Goal: Task Accomplishment & Management: Use online tool/utility

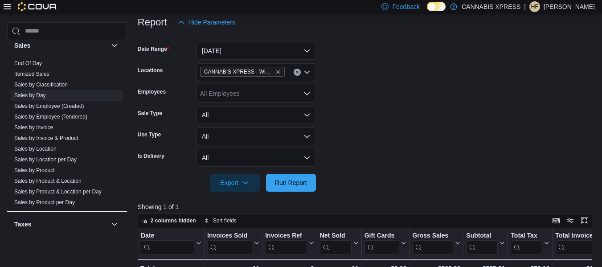
scroll to position [554, 0]
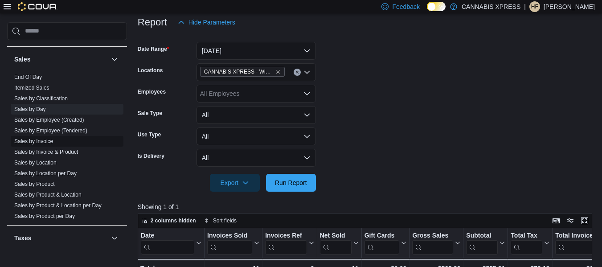
click at [39, 139] on link "Sales by Invoice" at bounding box center [33, 141] width 39 height 6
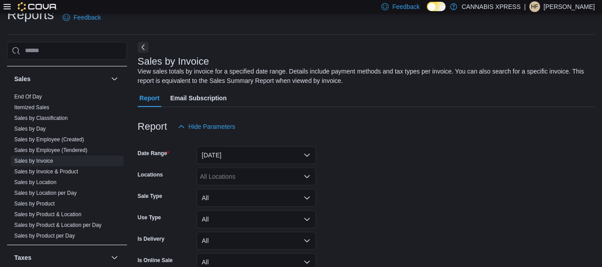
scroll to position [30, 0]
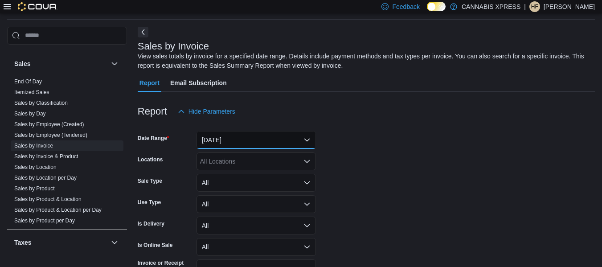
drag, startPoint x: 236, startPoint y: 137, endPoint x: 234, endPoint y: 129, distance: 7.9
click at [236, 137] on button "Yesterday" at bounding box center [256, 140] width 119 height 18
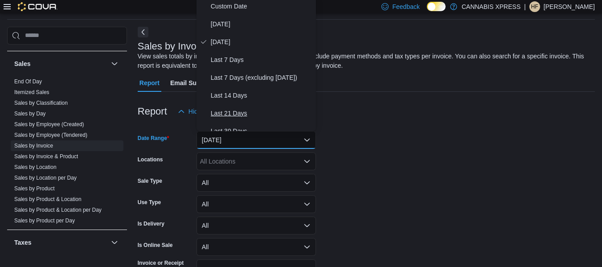
scroll to position [27, 0]
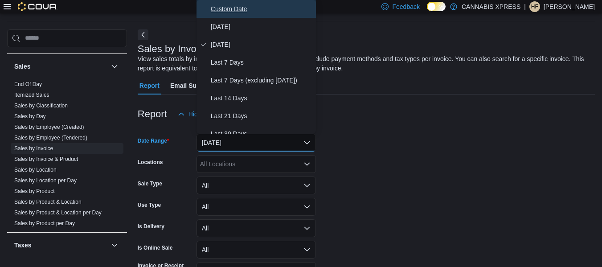
click at [222, 7] on span "Custom Date" at bounding box center [262, 9] width 102 height 11
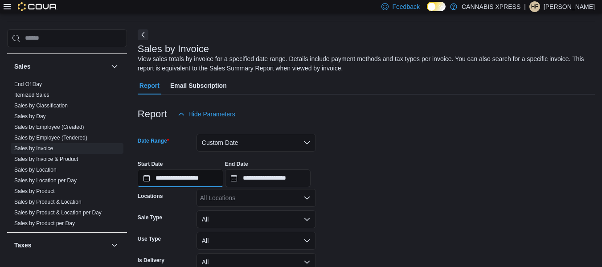
click at [195, 181] on input "**********" at bounding box center [181, 178] width 86 height 18
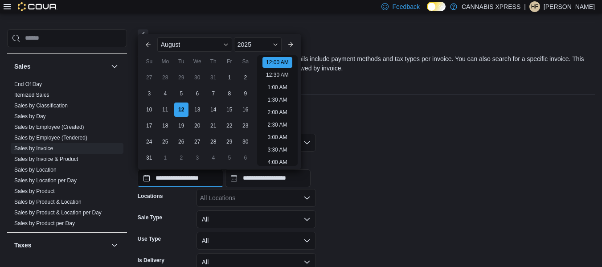
scroll to position [28, 0]
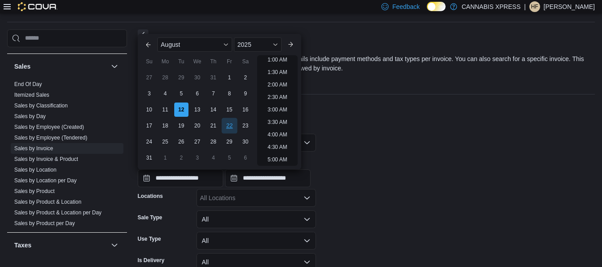
drag, startPoint x: 229, startPoint y: 78, endPoint x: 234, endPoint y: 123, distance: 46.3
click at [229, 77] on div "1" at bounding box center [229, 77] width 14 height 14
type input "**********"
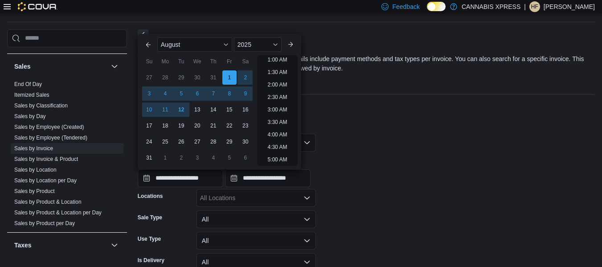
scroll to position [2, 0]
click at [266, 181] on input "**********" at bounding box center [268, 178] width 86 height 18
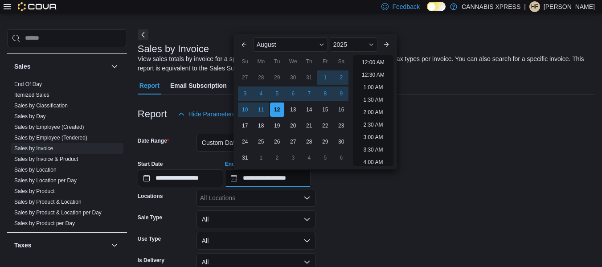
scroll to position [490, 0]
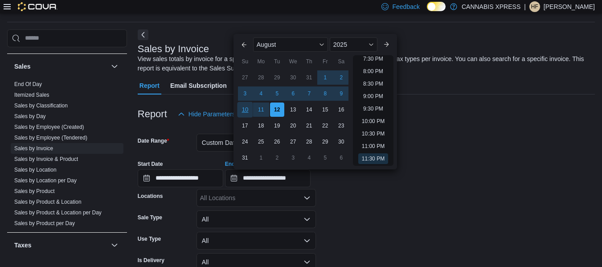
click at [246, 111] on div "10" at bounding box center [245, 110] width 16 height 16
type input "**********"
click at [250, 199] on div "All Locations" at bounding box center [256, 198] width 119 height 18
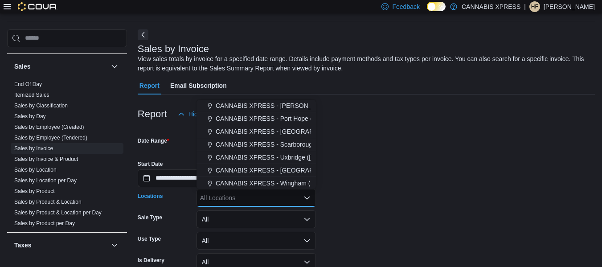
scroll to position [178, 0]
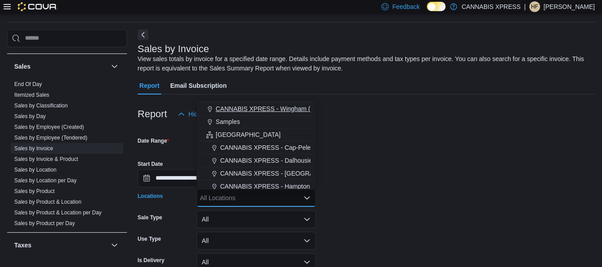
click at [268, 108] on span "CANNABIS XPRESS - Wingham ([PERSON_NAME][GEOGRAPHIC_DATA])" at bounding box center [322, 108] width 213 height 9
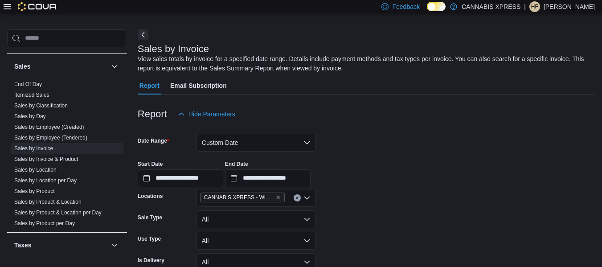
click at [358, 138] on form "**********" at bounding box center [366, 231] width 457 height 216
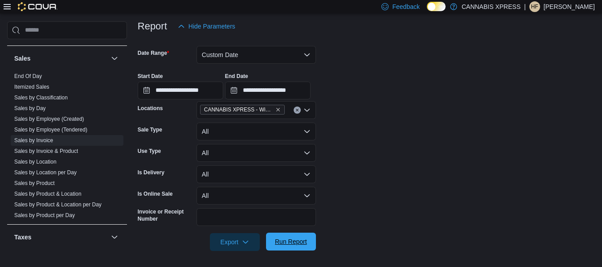
scroll to position [117, 0]
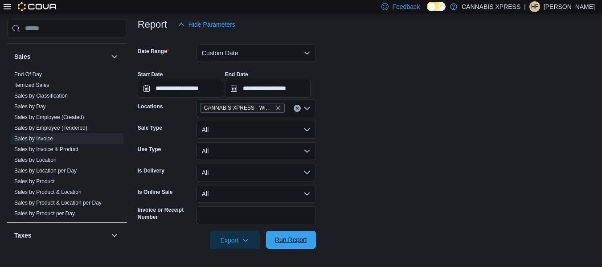
click at [285, 244] on span "Run Report" at bounding box center [291, 239] width 32 height 9
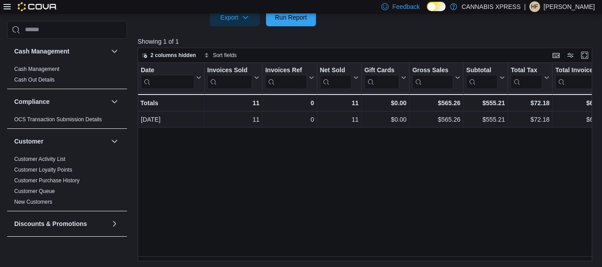
scroll to position [535, 0]
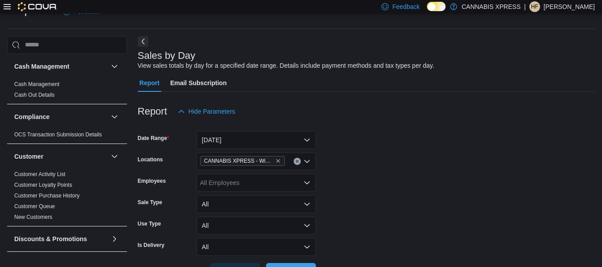
scroll to position [579, 0]
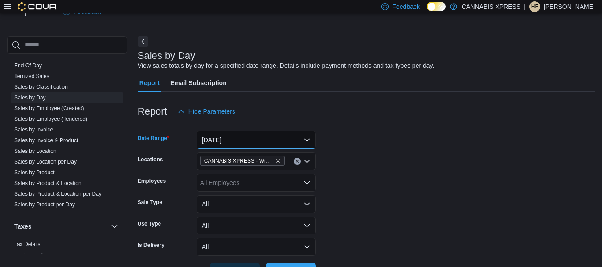
click at [238, 139] on button "[DATE]" at bounding box center [256, 140] width 119 height 18
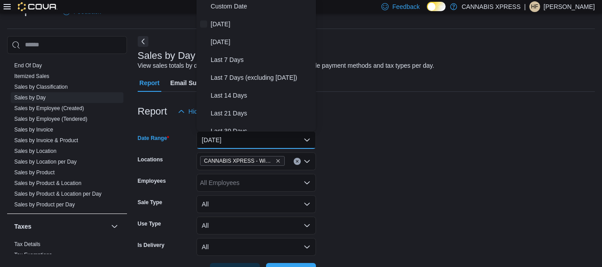
scroll to position [18, 0]
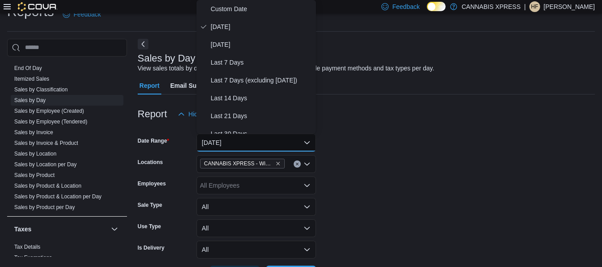
drag, startPoint x: 388, startPoint y: 113, endPoint x: 374, endPoint y: 111, distance: 13.6
click at [386, 113] on div "Report Hide Parameters" at bounding box center [366, 114] width 457 height 18
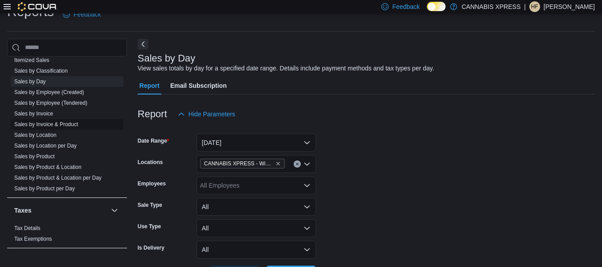
scroll to position [599, 0]
click at [51, 103] on link "Sales by Employee (Tendered)" at bounding box center [50, 102] width 73 height 6
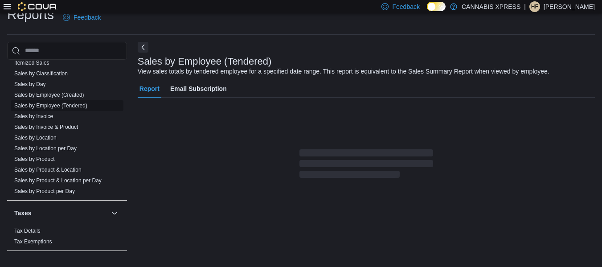
scroll to position [15, 0]
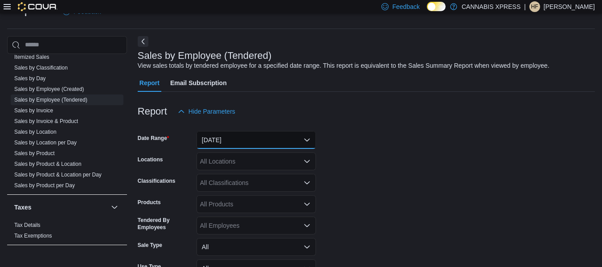
click at [236, 139] on button "Yesterday" at bounding box center [256, 140] width 119 height 18
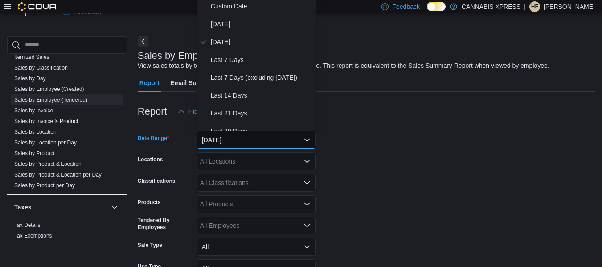
scroll to position [18, 0]
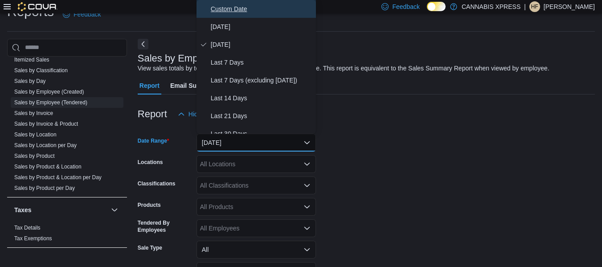
click at [228, 7] on span "Custom Date" at bounding box center [262, 9] width 102 height 11
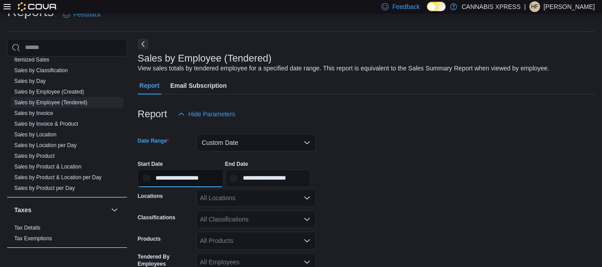
click at [193, 176] on input "**********" at bounding box center [181, 178] width 86 height 18
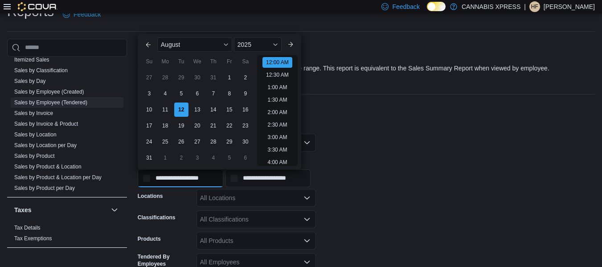
scroll to position [28, 0]
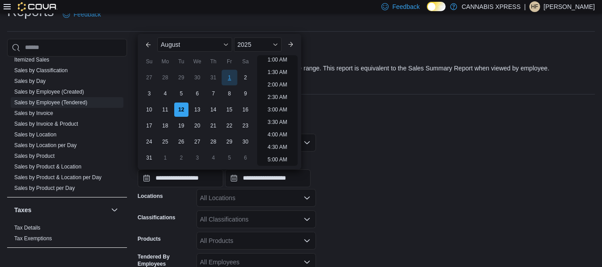
click at [230, 77] on div "1" at bounding box center [230, 78] width 16 height 16
type input "**********"
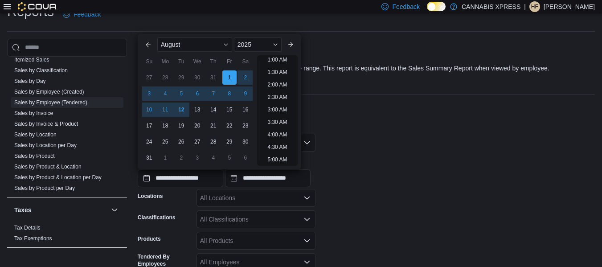
scroll to position [2, 0]
click at [296, 179] on input "**********" at bounding box center [268, 178] width 86 height 18
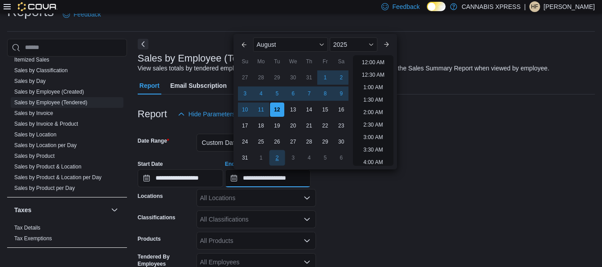
scroll to position [490, 0]
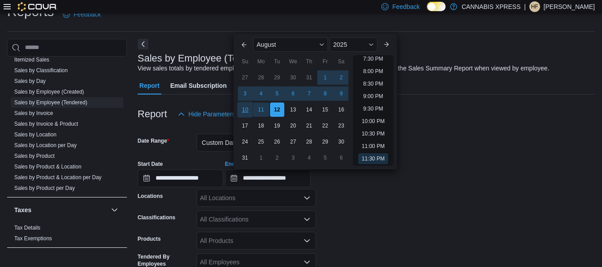
click at [245, 109] on div "10" at bounding box center [245, 110] width 16 height 16
type input "**********"
click at [370, 218] on form "**********" at bounding box center [366, 241] width 457 height 237
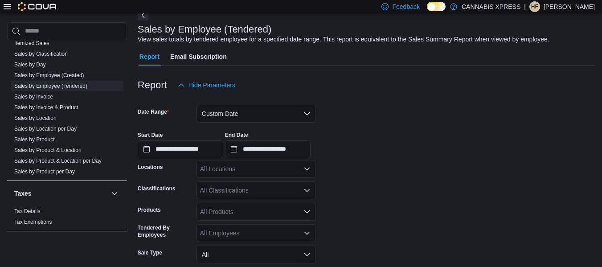
scroll to position [62, 0]
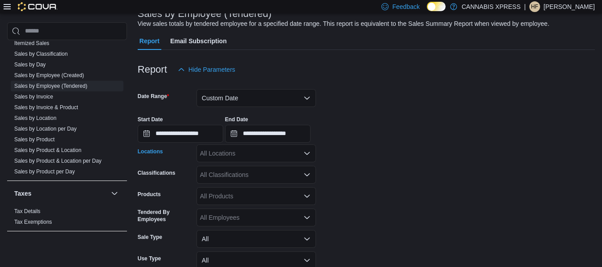
click at [281, 154] on div "All Locations" at bounding box center [256, 153] width 119 height 18
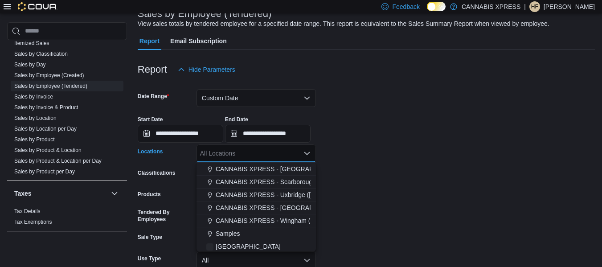
scroll to position [134, 0]
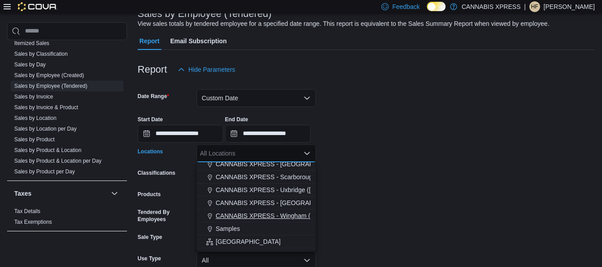
click at [275, 212] on span "CANNABIS XPRESS - Wingham ([PERSON_NAME][GEOGRAPHIC_DATA])" at bounding box center [322, 215] width 213 height 9
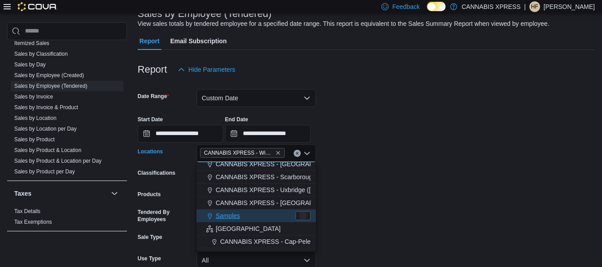
click at [388, 185] on form "**********" at bounding box center [366, 196] width 457 height 237
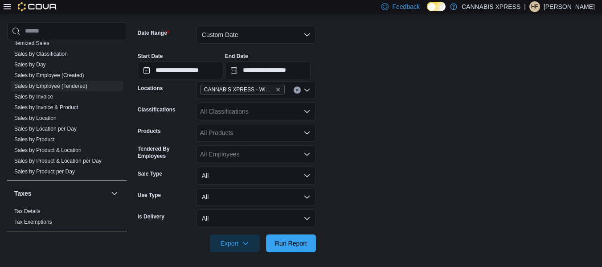
scroll to position [129, 0]
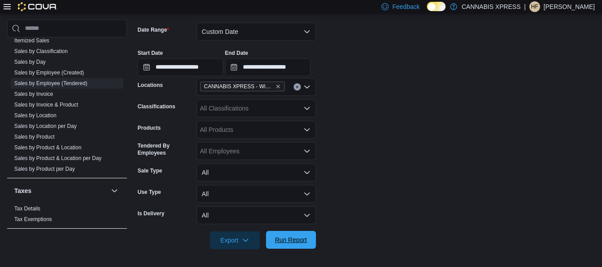
click at [302, 236] on span "Run Report" at bounding box center [291, 239] width 32 height 9
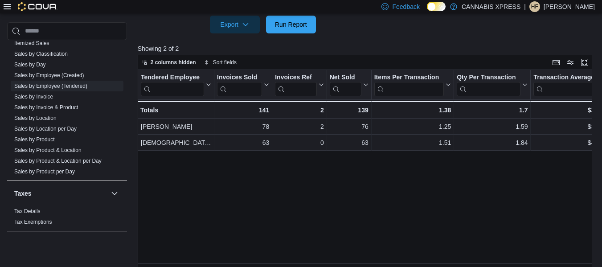
scroll to position [353, 0]
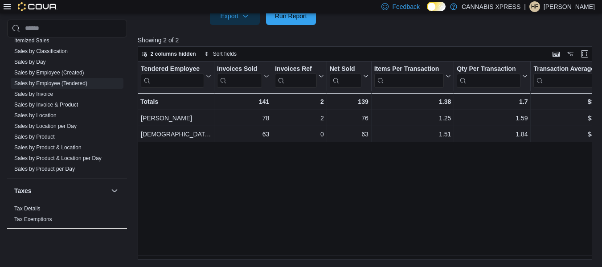
click at [293, 257] on div "Tendered Employee Click to view column header actions Invoices Sold Click to vi…" at bounding box center [367, 161] width 459 height 198
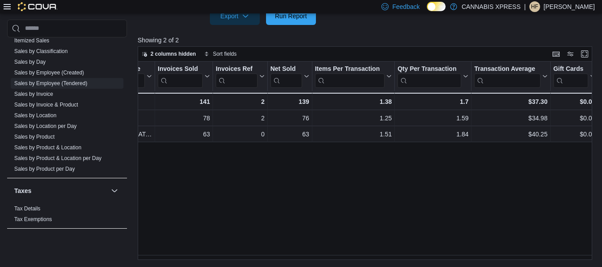
scroll to position [0, 63]
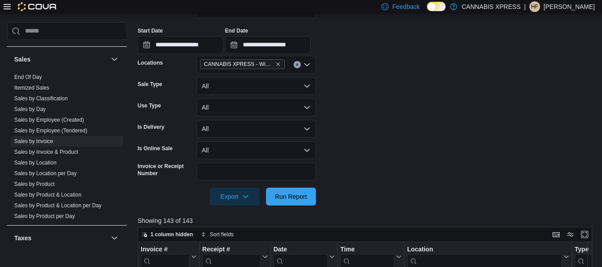
scroll to position [161, 0]
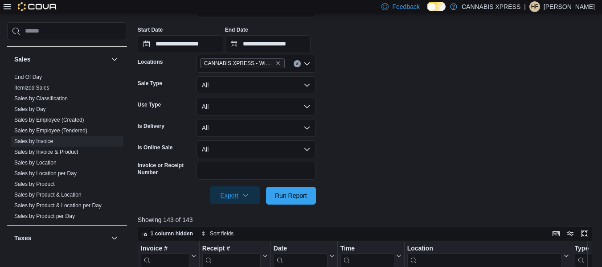
click at [230, 193] on span "Export" at bounding box center [234, 195] width 39 height 18
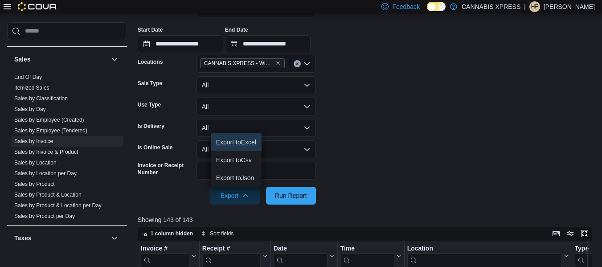
click at [235, 142] on span "Export to Excel" at bounding box center [236, 142] width 40 height 7
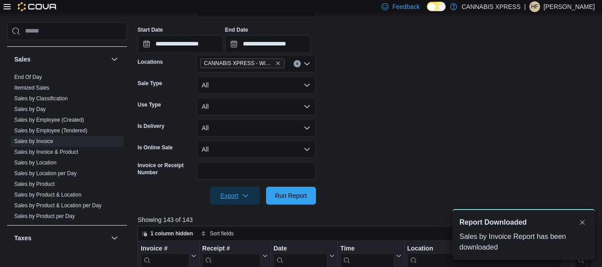
scroll to position [0, 0]
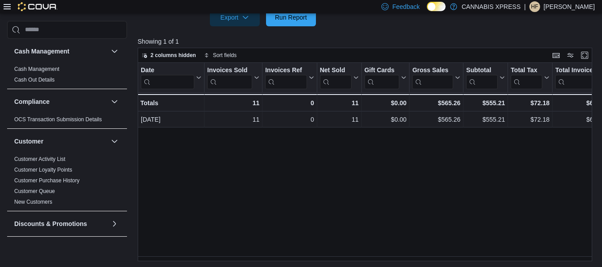
scroll to position [535, 0]
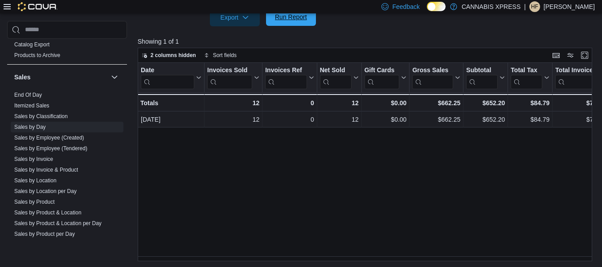
click at [291, 20] on span "Run Report" at bounding box center [291, 16] width 32 height 9
click at [281, 23] on span "Run Report" at bounding box center [290, 17] width 39 height 18
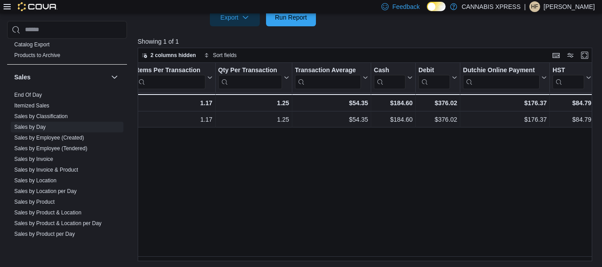
scroll to position [0, 742]
